Goal: Task Accomplishment & Management: Manage account settings

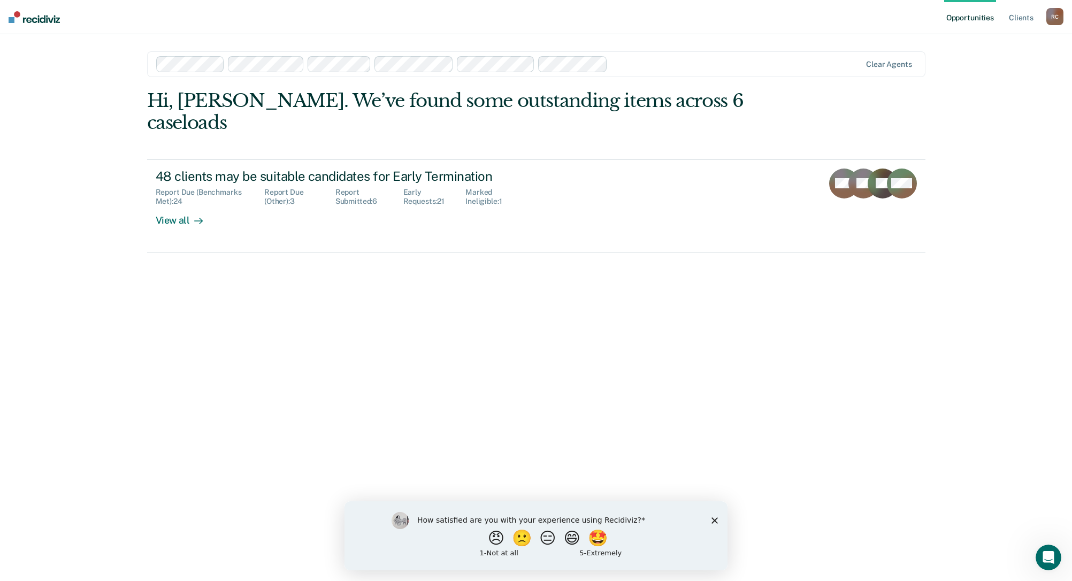
drag, startPoint x: 717, startPoint y: 519, endPoint x: 721, endPoint y: 508, distance: 11.7
click at [717, 519] on polygon "Close survey" at bounding box center [715, 520] width 6 height 6
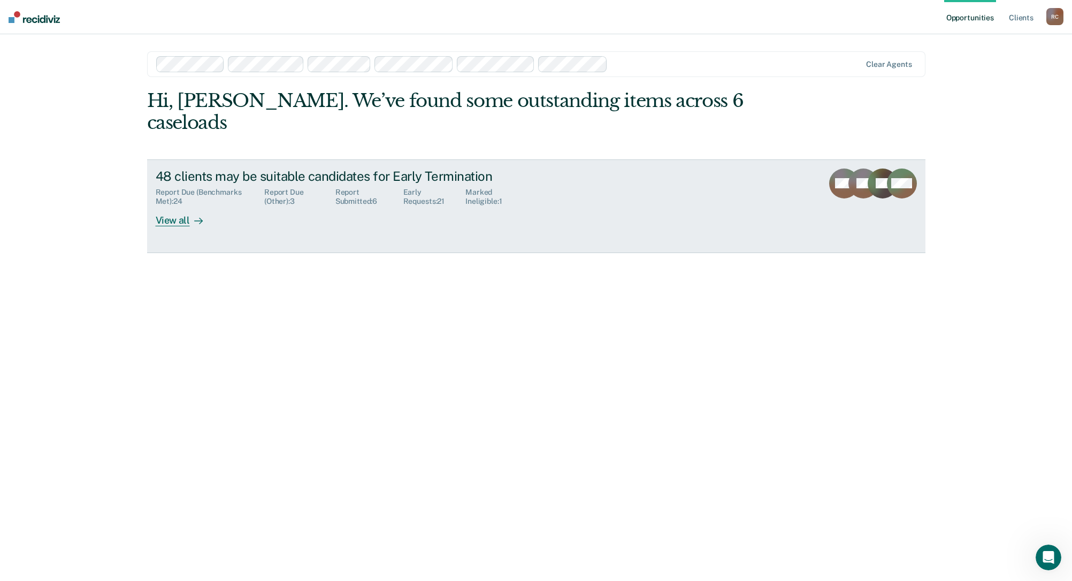
click at [162, 206] on div "View all" at bounding box center [186, 216] width 60 height 21
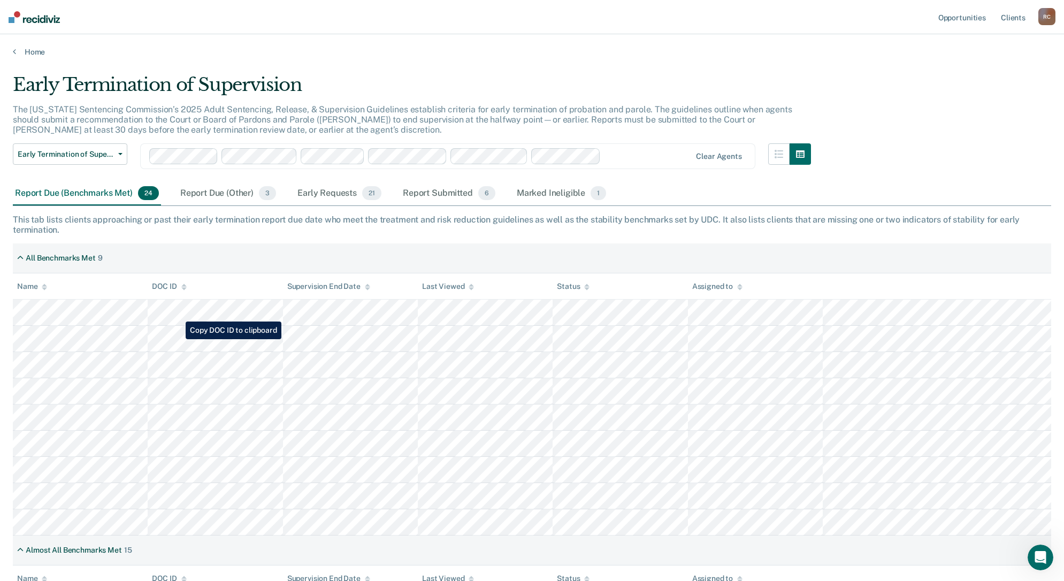
click at [178, 339] on tr at bounding box center [532, 339] width 1039 height 26
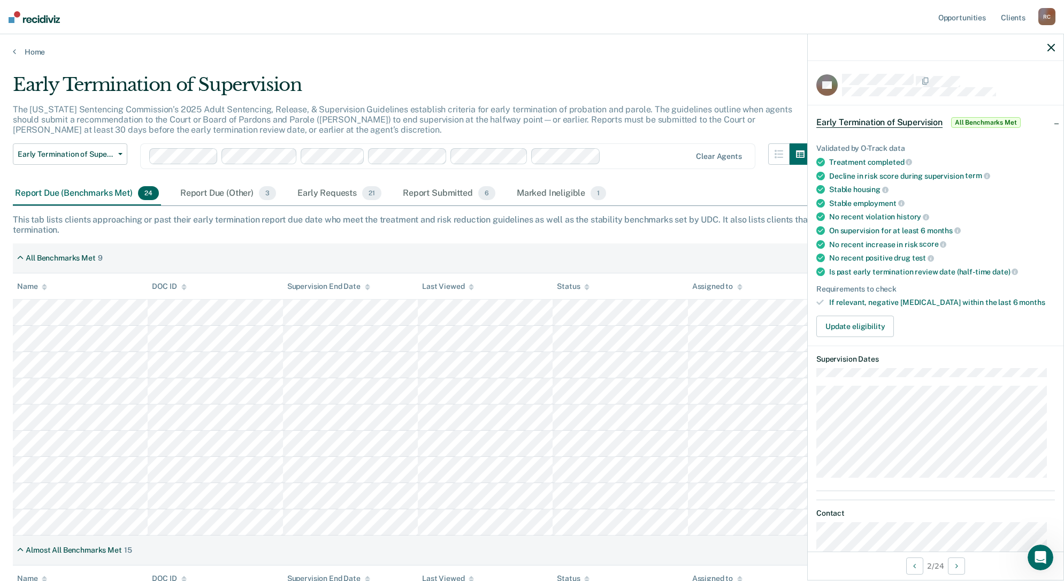
click at [657, 188] on div "Report Due (Benchmarks Met) 24 Report Due (Other) 3 Early Requests 21 Report Su…" at bounding box center [532, 194] width 1039 height 24
click at [603, 88] on div "Early Termination of Supervision" at bounding box center [412, 89] width 798 height 31
click at [1037, 565] on div "Open Intercom Messenger" at bounding box center [1039, 555] width 35 height 35
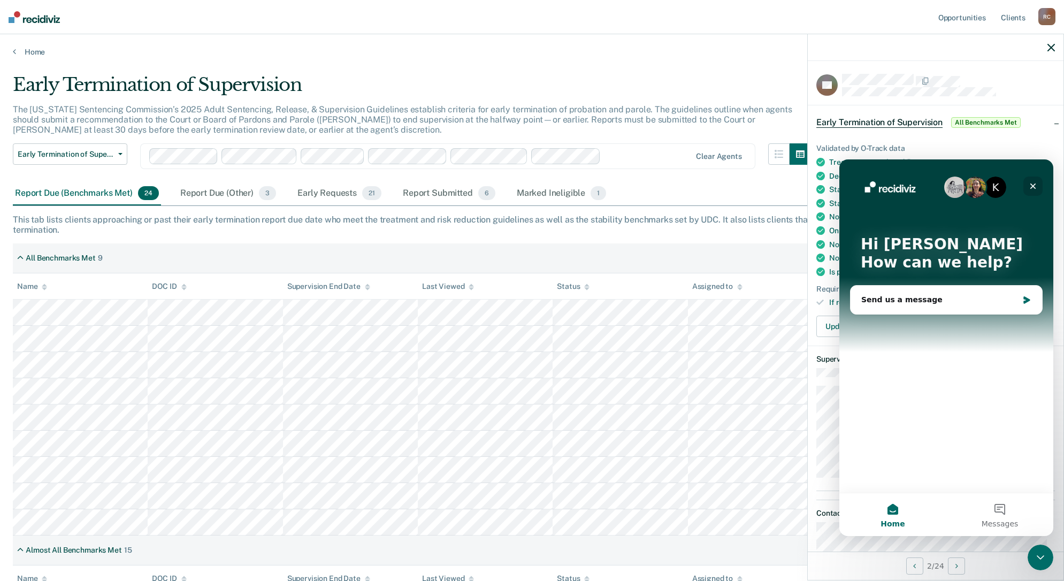
click at [1033, 184] on icon "Close" at bounding box center [1033, 186] width 9 height 9
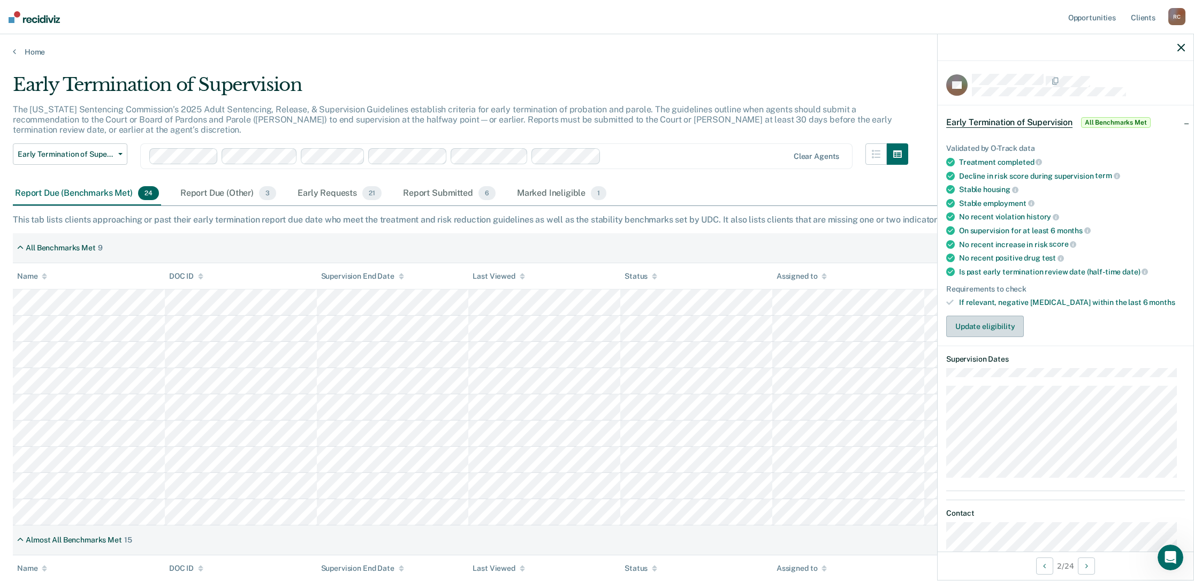
click at [996, 331] on button "Update eligibility" at bounding box center [985, 326] width 78 height 21
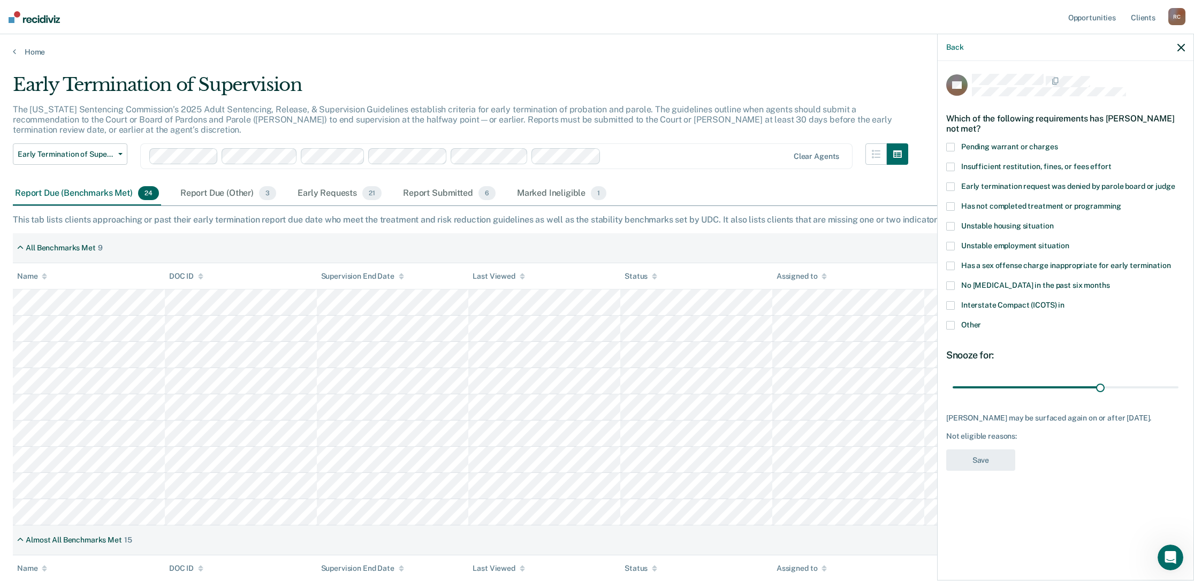
click at [951, 324] on span at bounding box center [950, 325] width 9 height 9
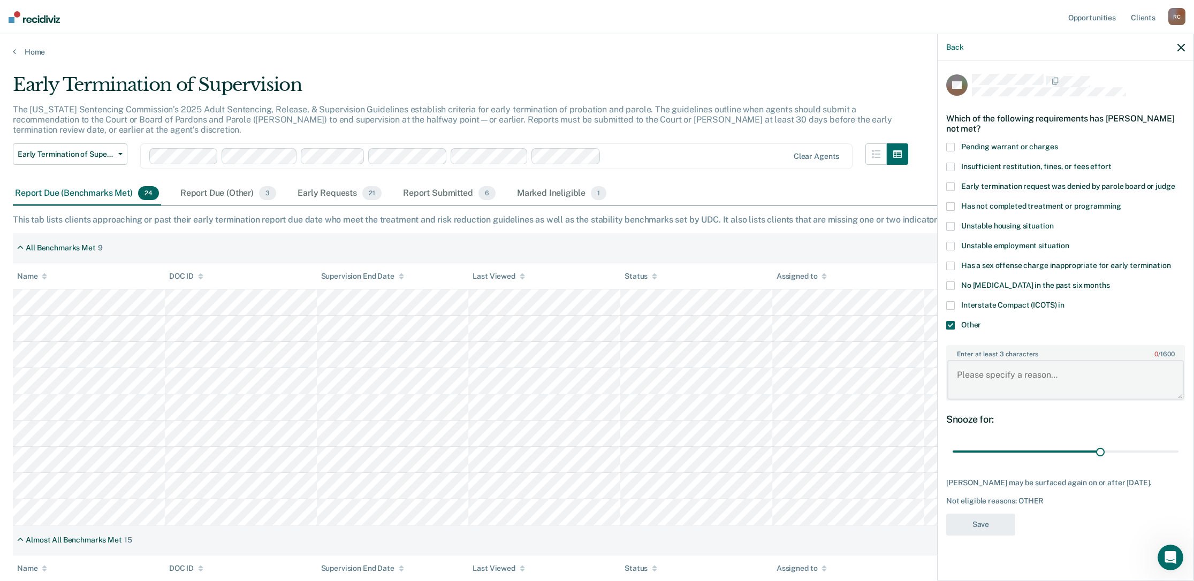
click at [1019, 382] on textarea "Enter at least 3 characters 0 / 1600" at bounding box center [1065, 380] width 237 height 40
type textarea "Pending OSC"
click at [989, 534] on button "Save" at bounding box center [980, 525] width 69 height 22
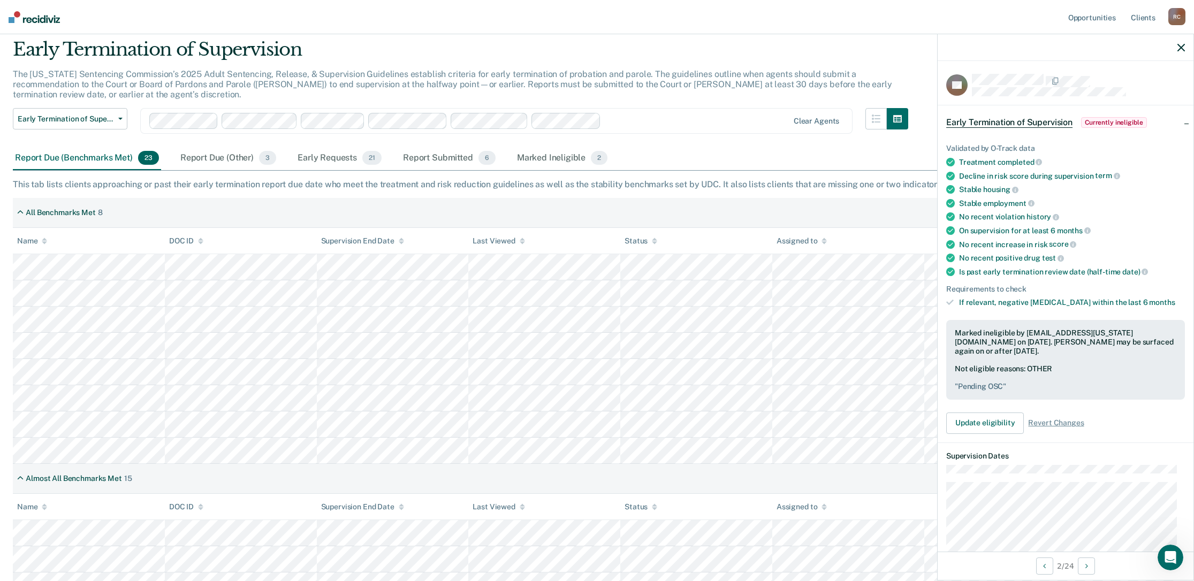
scroll to position [17, 0]
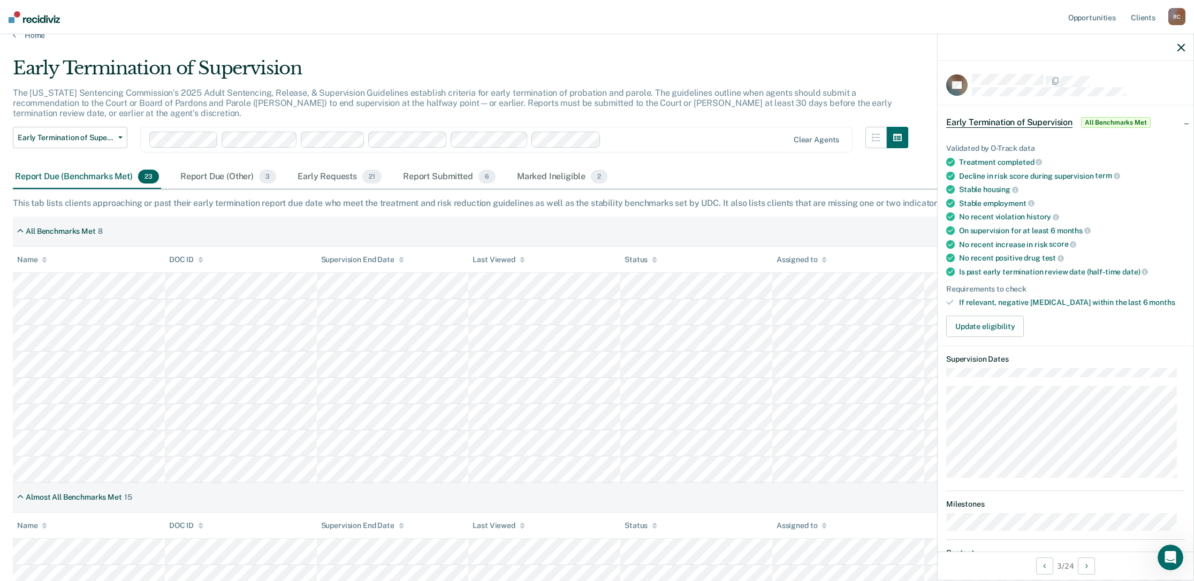
click at [1067, 318] on div "Update eligibility" at bounding box center [1065, 326] width 239 height 21
click at [1065, 321] on div "Update eligibility" at bounding box center [1065, 326] width 239 height 21
click at [1003, 321] on button "Update eligibility" at bounding box center [985, 326] width 78 height 21
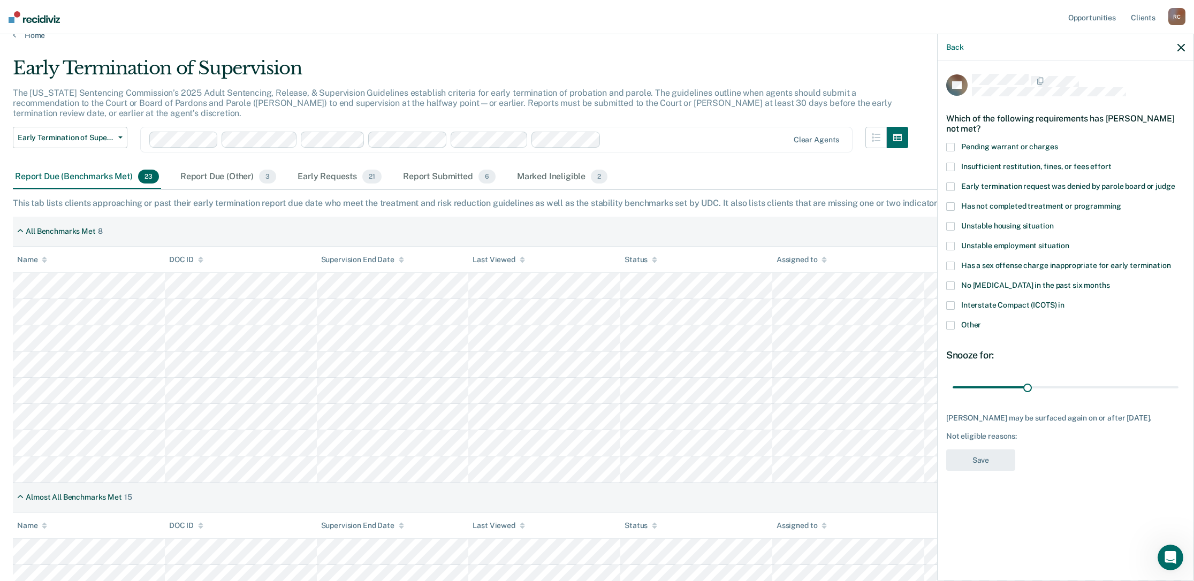
click at [948, 325] on span at bounding box center [950, 325] width 9 height 9
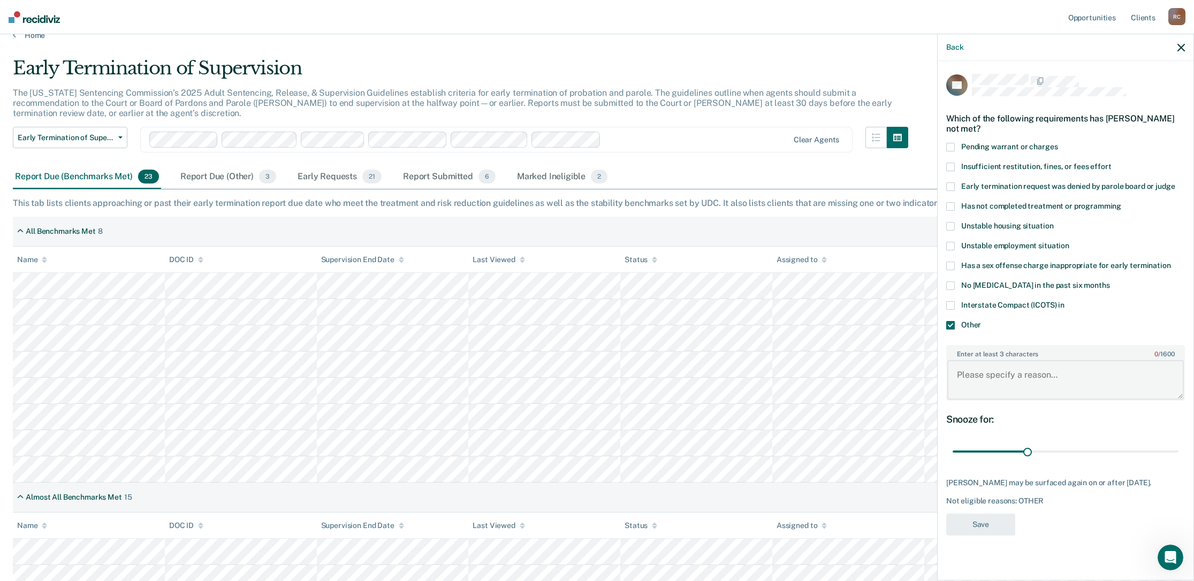
click at [1024, 387] on textarea "Enter at least 3 characters 0 / 1600" at bounding box center [1065, 380] width 237 height 40
type textarea "C"
type textarea "Needs Community service hours."
click at [982, 522] on button "Save" at bounding box center [980, 525] width 69 height 22
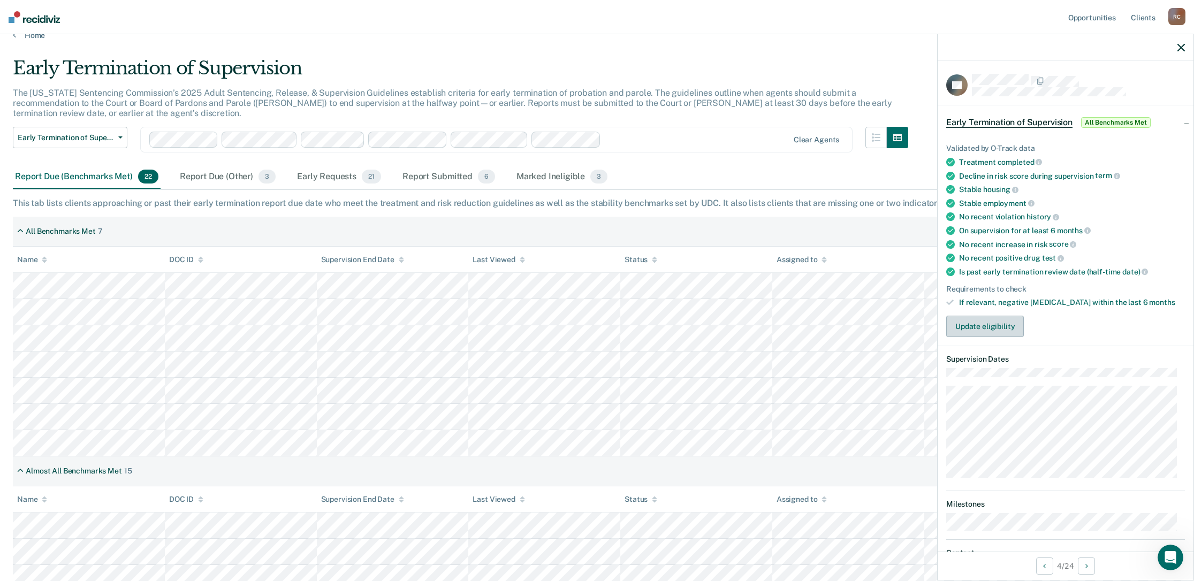
click at [993, 321] on button "Update eligibility" at bounding box center [985, 326] width 78 height 21
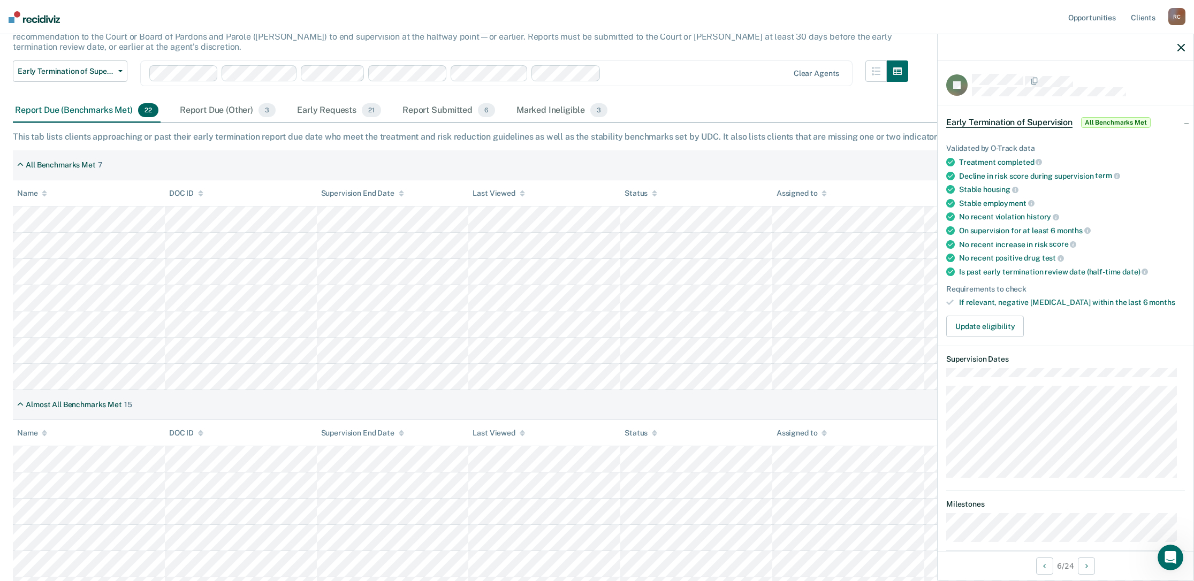
scroll to position [0, 0]
